Goal: Task Accomplishment & Management: Use online tool/utility

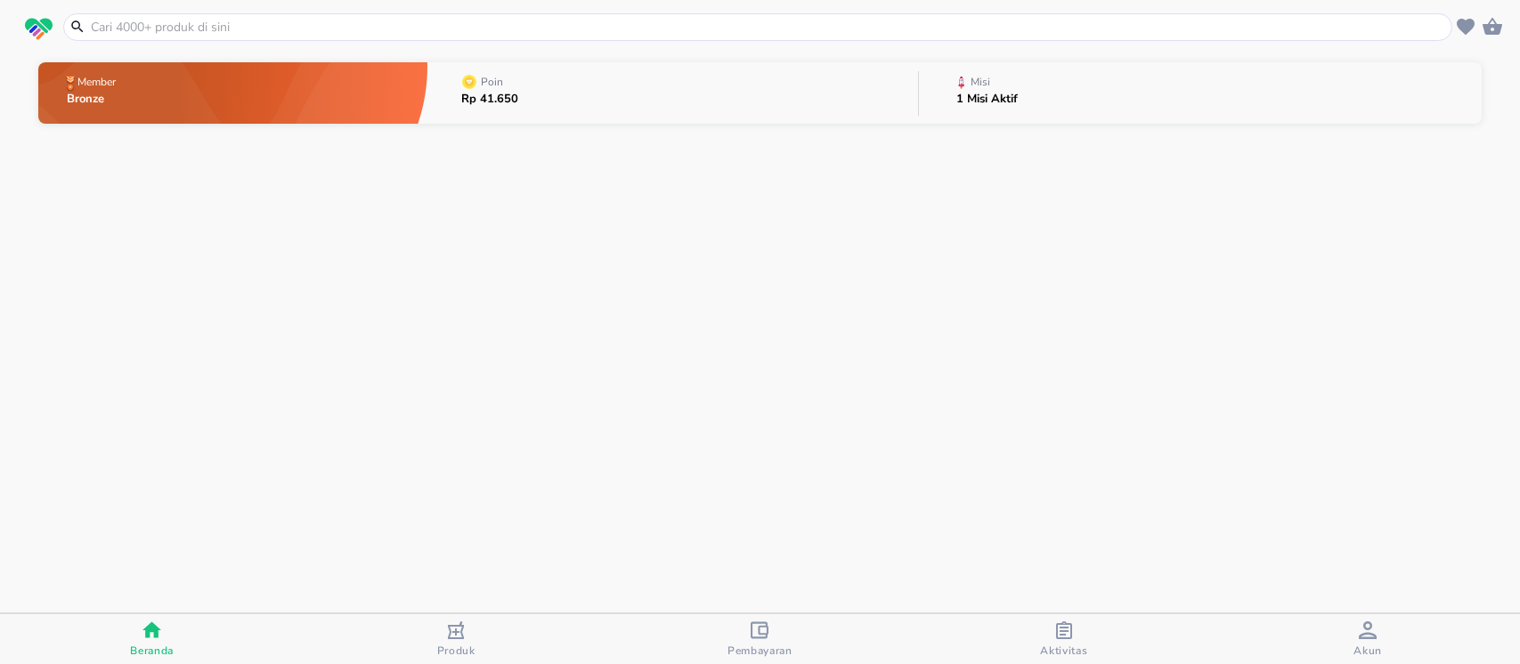
click at [983, 96] on p "1 Misi Aktif" at bounding box center [986, 100] width 61 height 12
